Goal: Check status: Check status

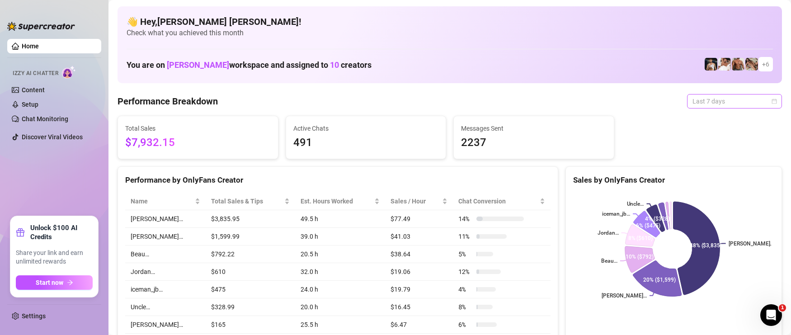
click at [737, 100] on span "Last 7 days" at bounding box center [734, 101] width 84 height 14
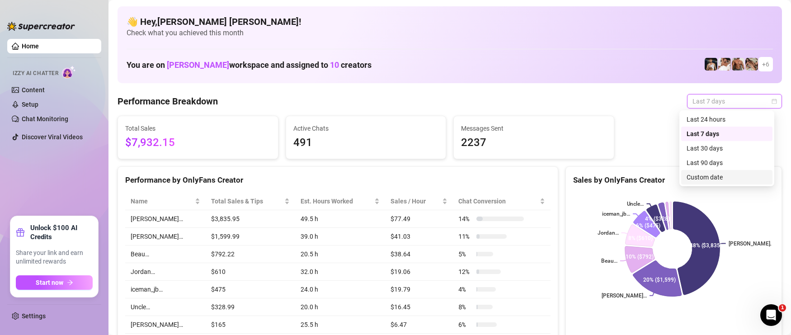
click at [707, 176] on div "Custom date" at bounding box center [726, 177] width 80 height 10
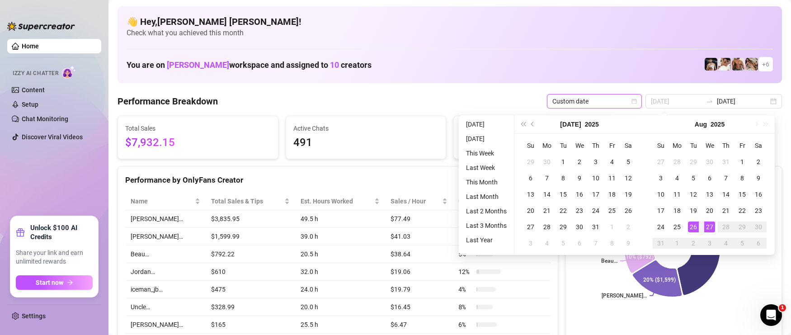
type input "2025-08-27"
click at [706, 227] on div "27" at bounding box center [709, 226] width 11 height 11
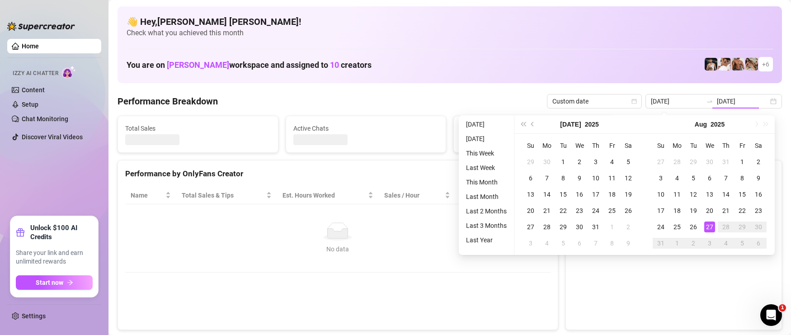
type input "2025-08-27"
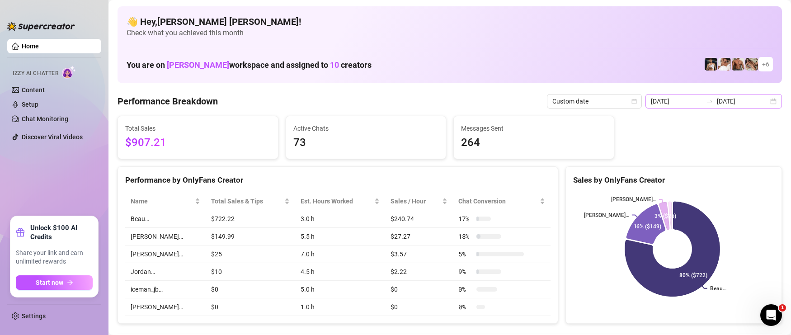
click at [762, 104] on div "2025-08-27 2025-08-27" at bounding box center [713, 101] width 136 height 14
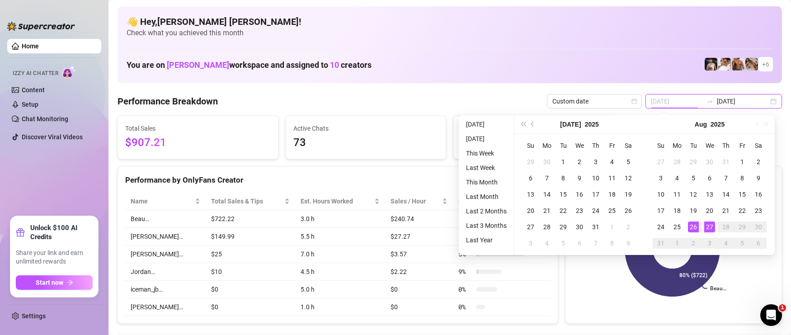
type input "2025-08-26"
click at [692, 225] on div "26" at bounding box center [693, 226] width 11 height 11
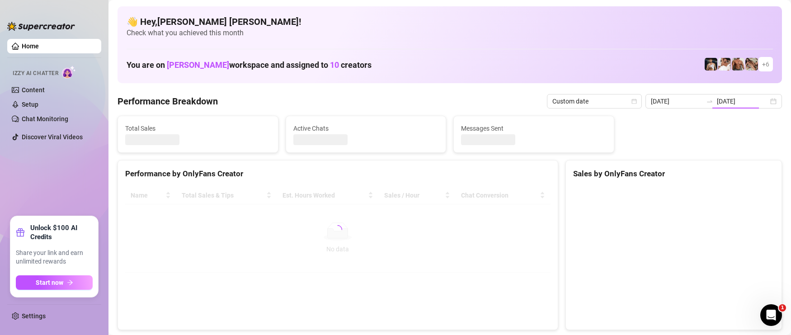
type input "2025-08-26"
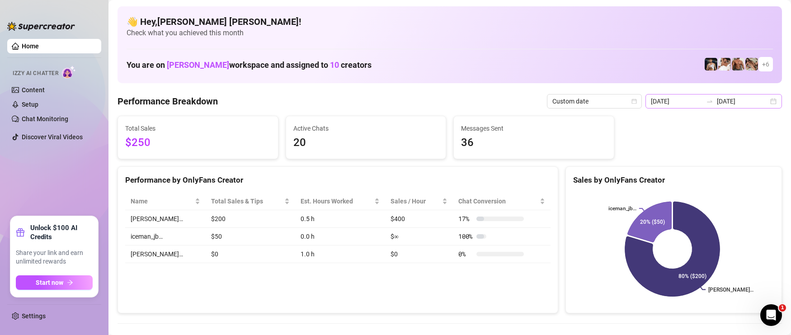
click at [701, 105] on div "2025-08-26 2025-08-26" at bounding box center [713, 101] width 136 height 14
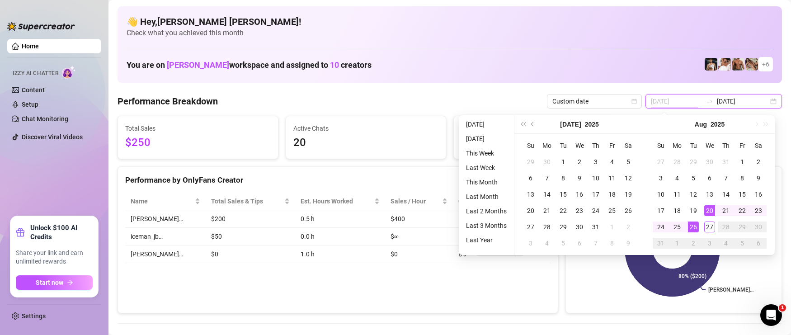
type input "2025-08-26"
click at [693, 226] on div "26" at bounding box center [693, 226] width 11 height 11
type input "2025-08-27"
click at [702, 226] on td "27" at bounding box center [709, 227] width 16 height 16
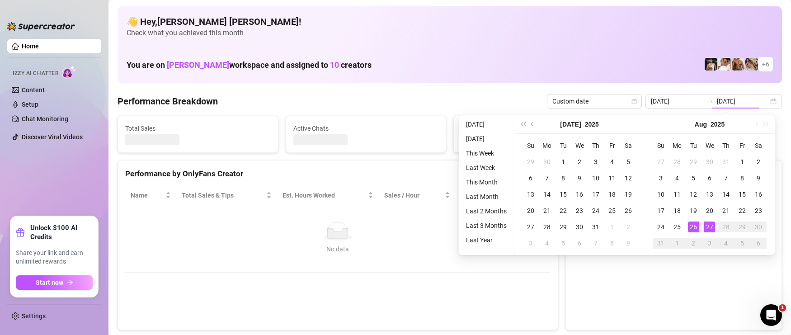
type input "2025-08-27"
